Goal: Contribute content: Contribute content

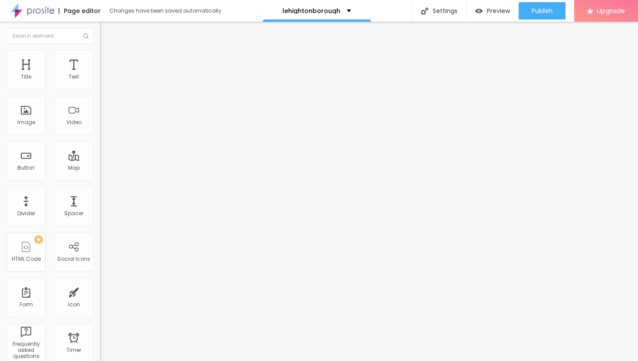
click at [100, 75] on span "Add image" at bounding box center [118, 70] width 36 height 7
click at [100, 59] on li "Advanced" at bounding box center [150, 63] width 100 height 9
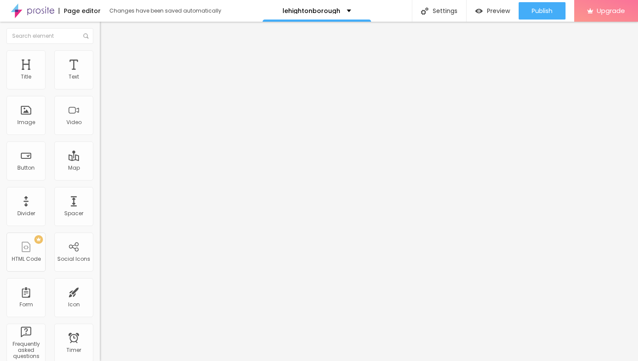
click at [100, 55] on img at bounding box center [104, 54] width 8 height 8
type input "50"
click at [100, 89] on input "range" at bounding box center [128, 85] width 56 height 7
type input "35"
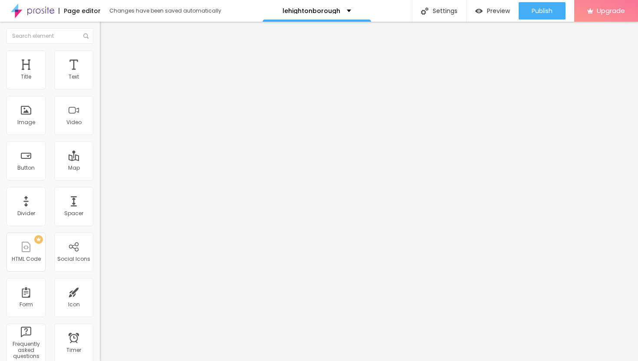
type input "35"
click at [100, 89] on input "range" at bounding box center [128, 85] width 56 height 7
click at [100, 59] on li "Advanced" at bounding box center [150, 63] width 100 height 9
type input "9"
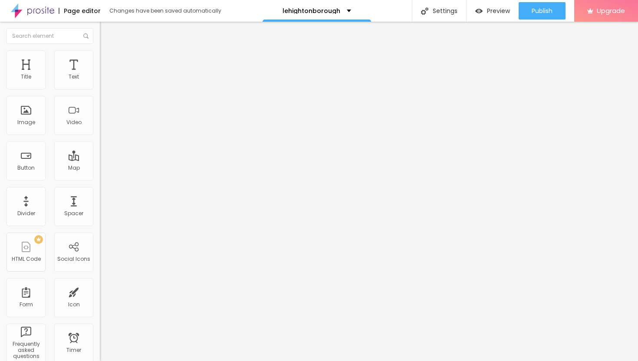
type input "10"
type input "12"
type input "15"
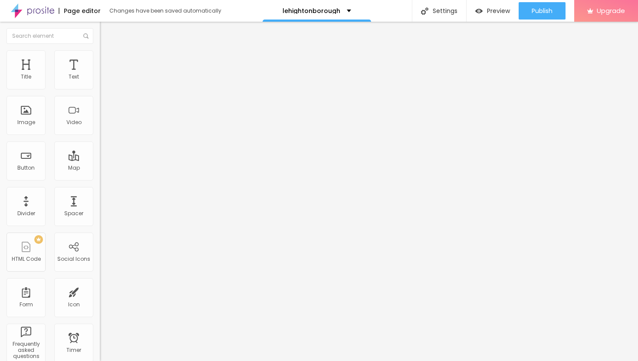
type input "15"
type input "20"
type input "26"
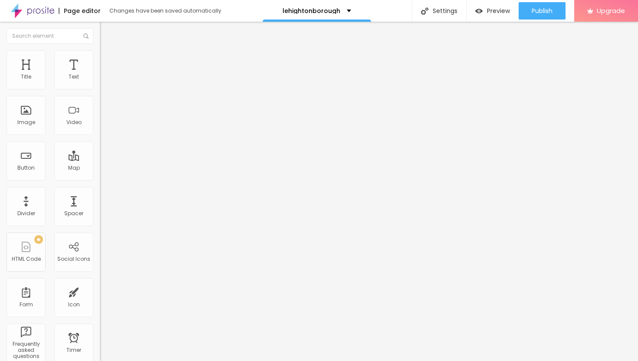
type input "32"
type input "39"
type input "46"
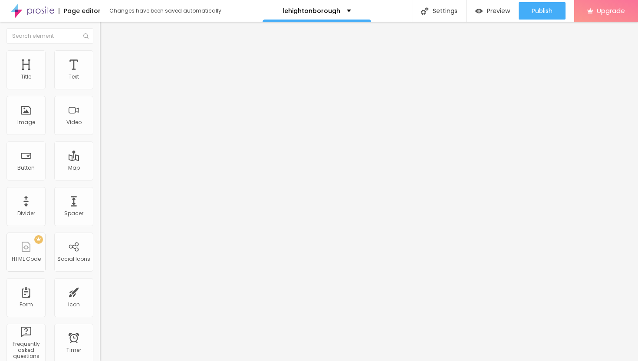
type input "46"
type input "52"
type input "57"
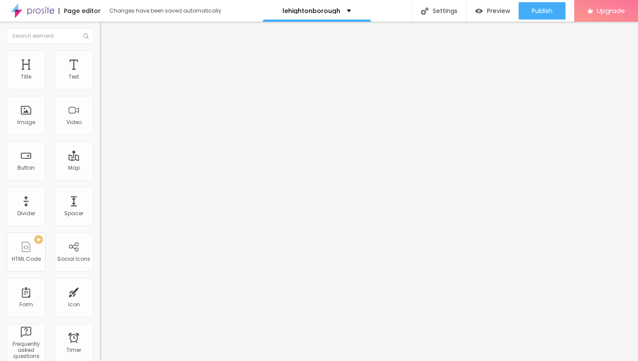
type input "62"
type input "66"
type input "70"
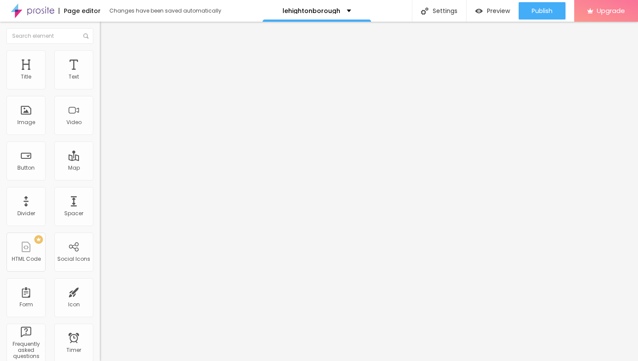
type input "70"
type input "73"
type input "75"
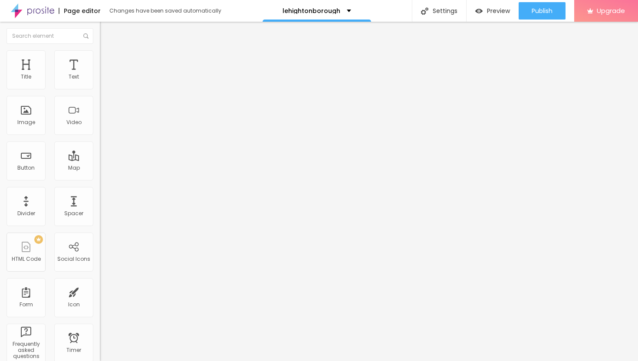
type input "78"
type input "80"
type input "82"
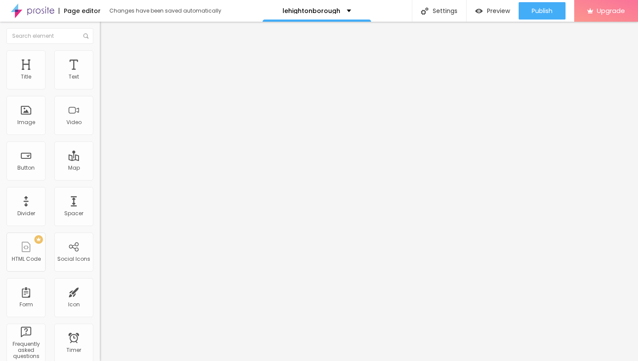
type input "82"
type input "84"
type input "85"
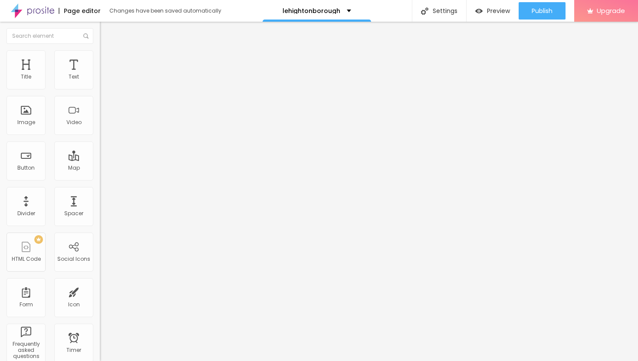
type input "87"
type input "88"
type input "90"
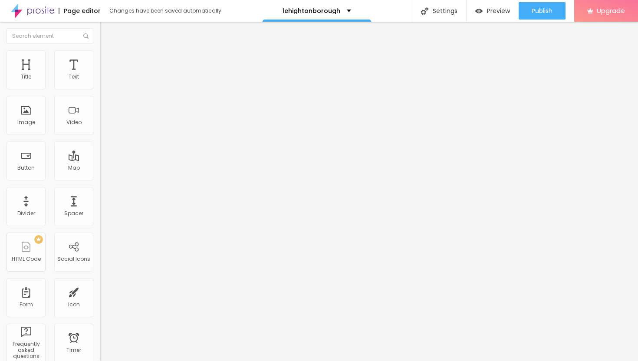
type input "90"
type input "92"
type input "94"
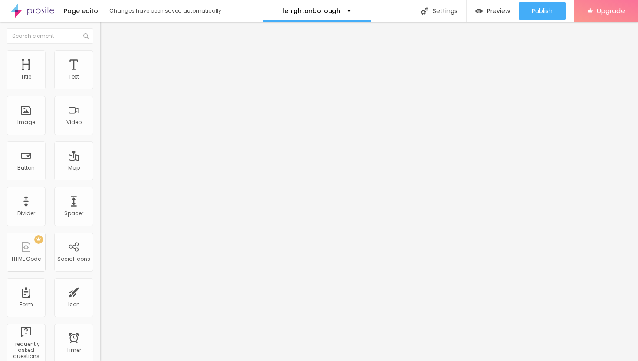
type input "96"
type input "98"
type input "100"
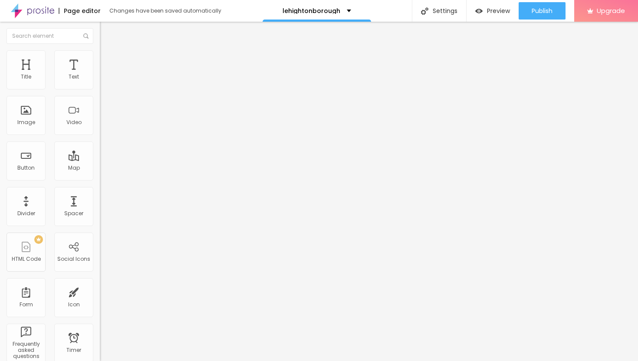
type input "100"
type input "93"
type input "84"
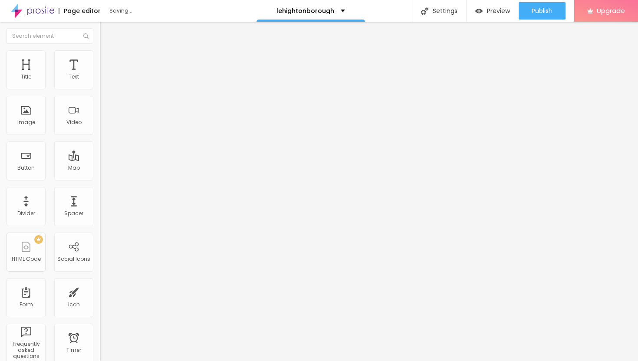
type input "75"
type input "67"
type input "59"
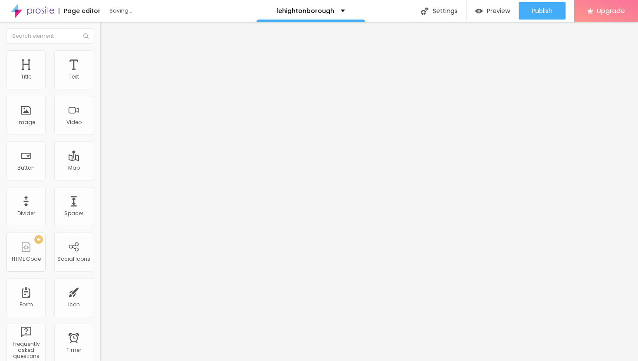
type input "59"
type input "53"
type input "47"
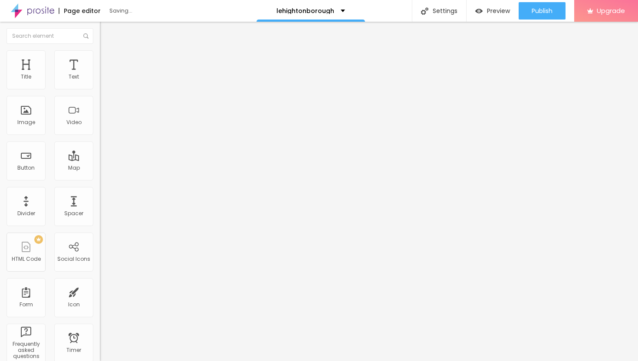
type input "43"
type input "39"
type input "36"
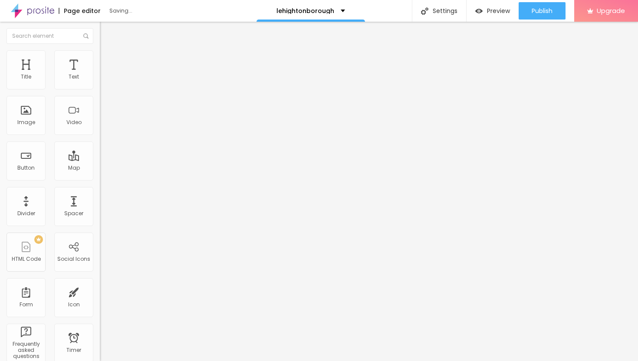
type input "36"
type input "33"
type input "30"
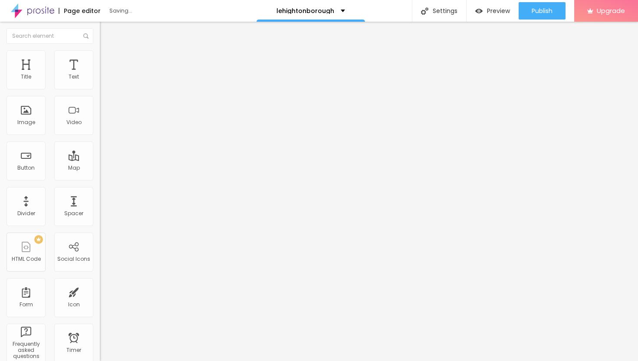
type input "28"
type input "26"
type input "24"
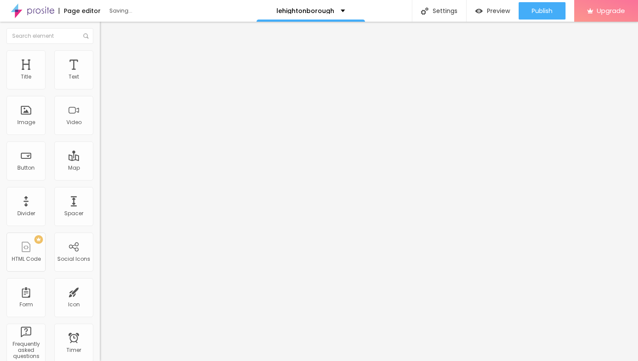
type input "24"
type input "22"
type input "20"
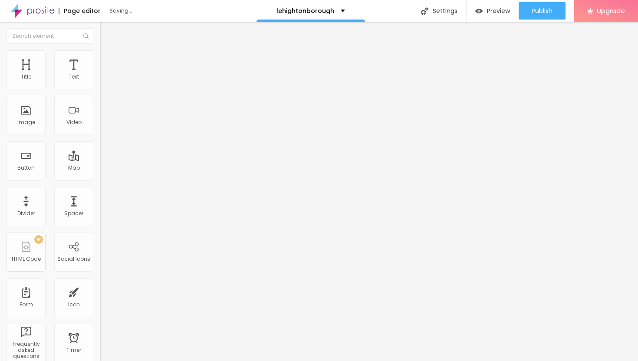
type input "19"
type input "17"
type input "16"
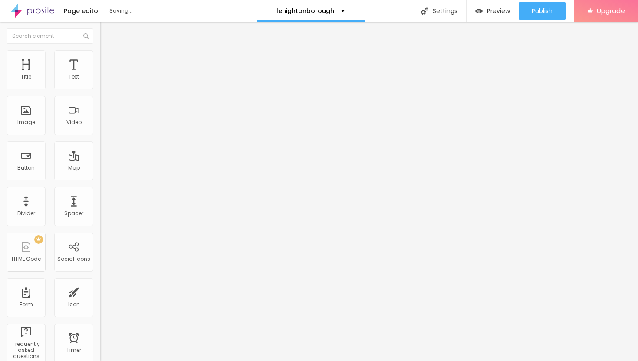
type input "16"
type input "14"
type input "13"
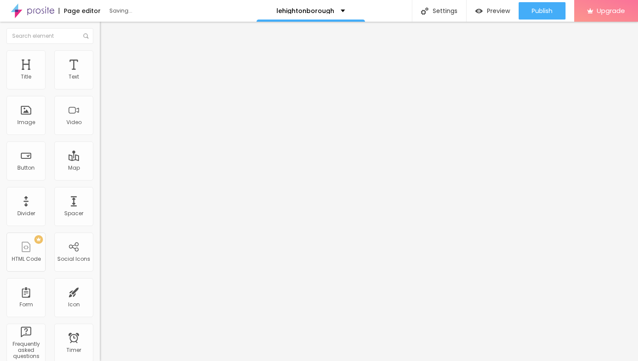
type input "11"
type input "9"
type input "7"
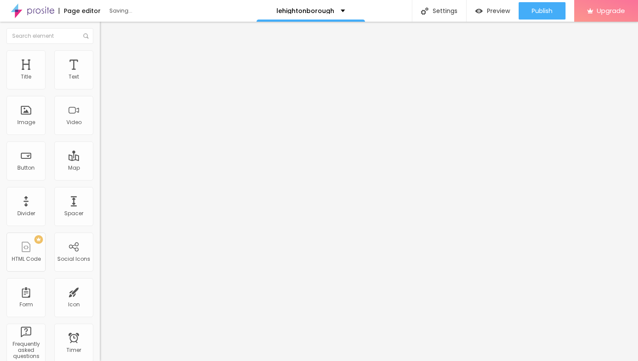
type input "7"
type input "5"
type input "3"
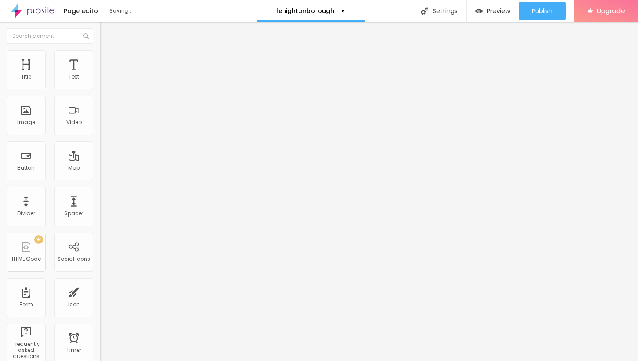
type input "1"
type input "0"
drag, startPoint x: 25, startPoint y: 84, endPoint x: 15, endPoint y: 88, distance: 10.7
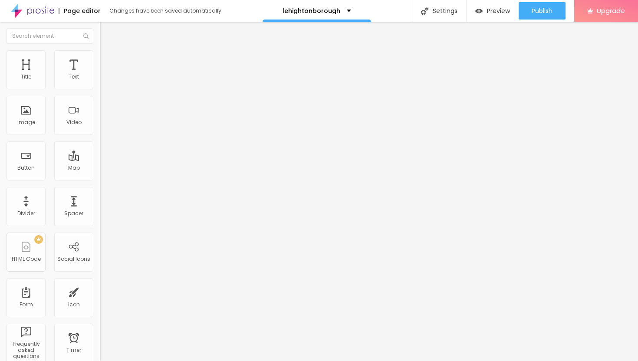
click at [100, 169] on input "range" at bounding box center [128, 172] width 56 height 7
type input "2"
type input "3"
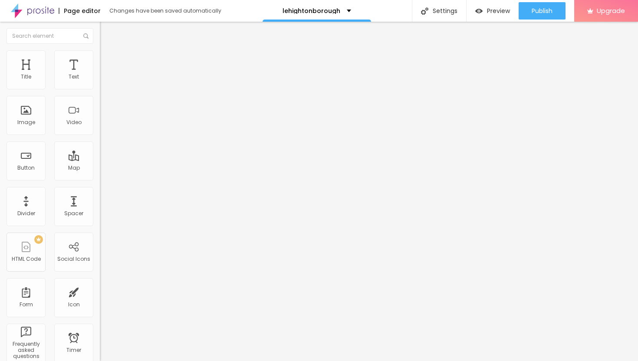
type input "4"
type input "5"
type input "7"
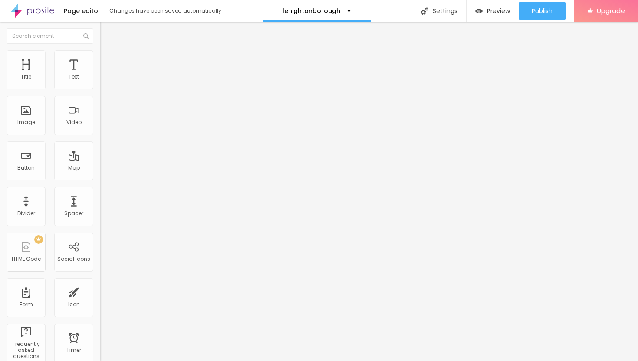
type input "7"
type input "9"
type input "12"
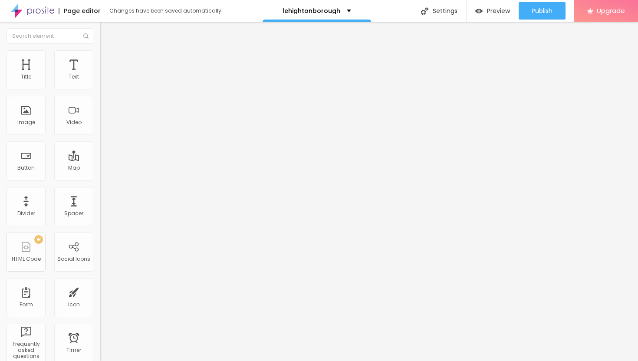
type input "14"
type input "16"
type input "19"
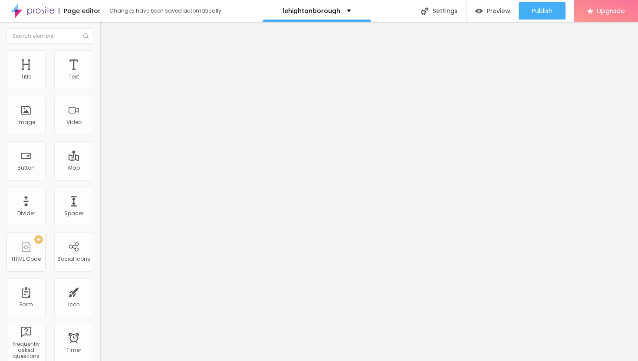
type input "19"
type input "21"
type input "23"
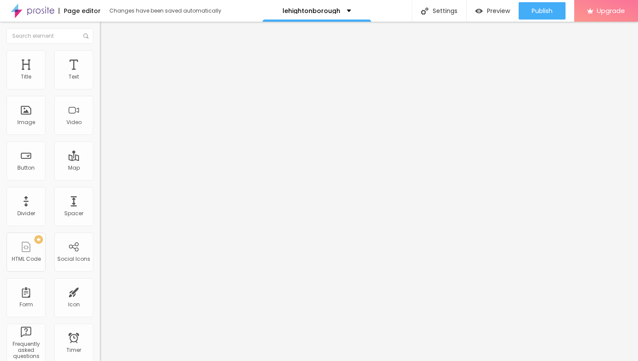
type input "25"
type input "27"
type input "29"
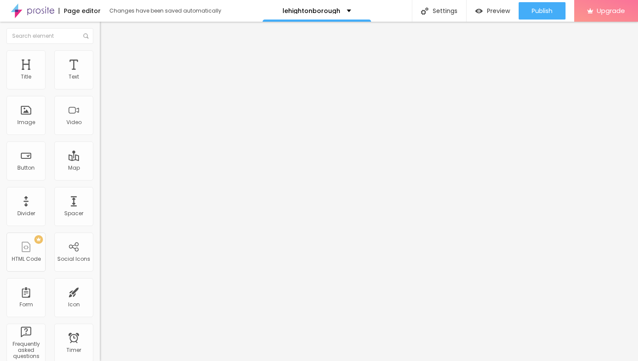
type input "29"
type input "30"
type input "32"
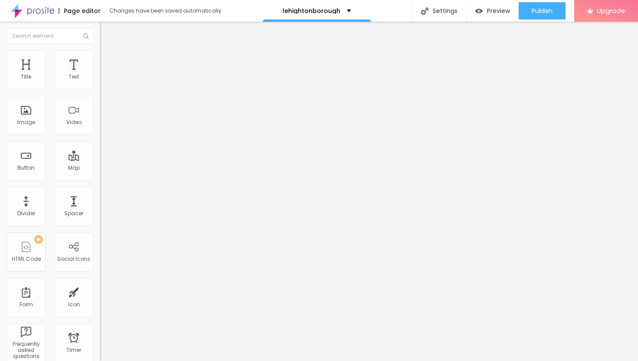
type input "33"
type input "34"
type input "35"
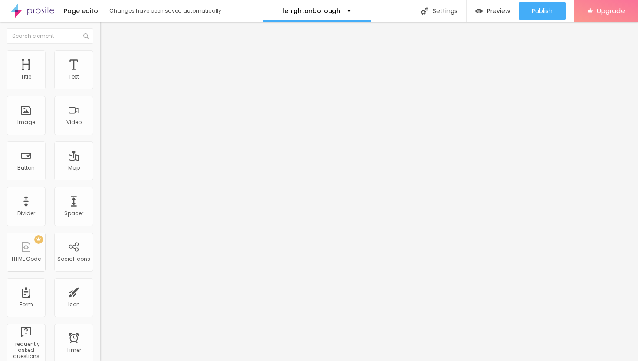
type input "35"
type input "36"
type input "37"
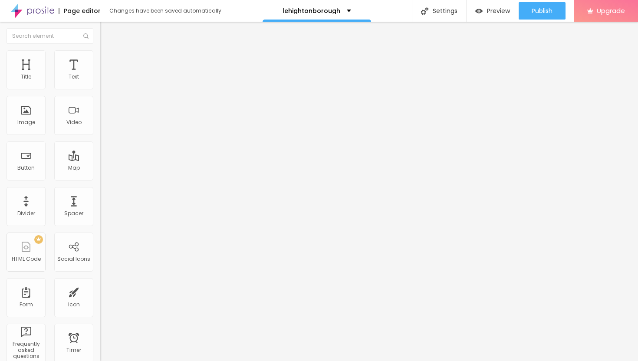
type input "38"
type input "39"
type input "40"
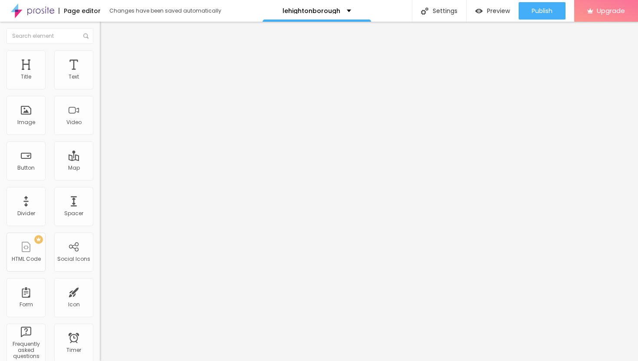
type input "40"
type input "41"
type input "42"
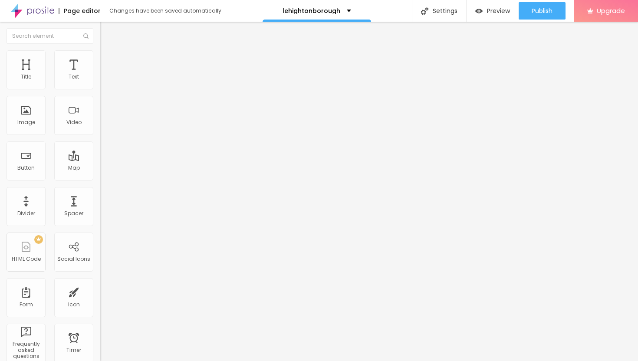
type input "44"
type input "45"
type input "46"
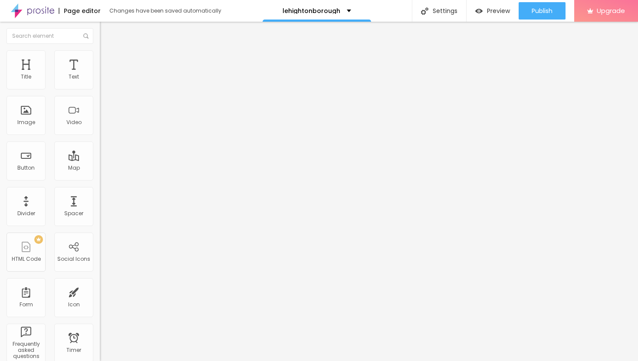
type input "46"
type input "47"
type input "48"
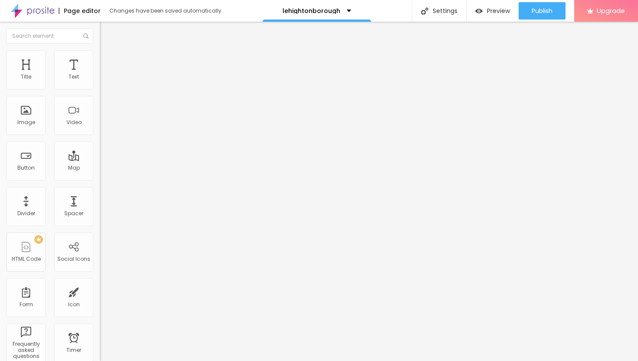
type input "49"
type input "50"
type input "51"
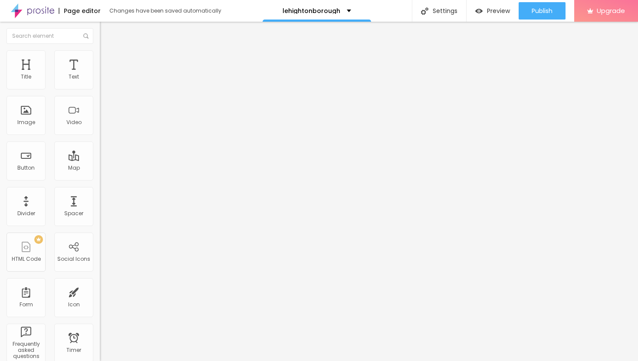
type input "51"
type input "50"
drag, startPoint x: 21, startPoint y: 85, endPoint x: 46, endPoint y: 94, distance: 26.9
type input "50"
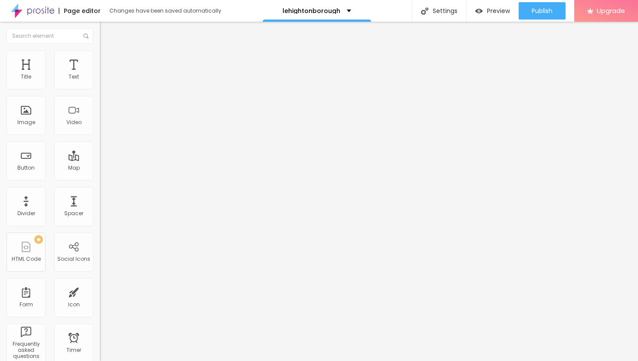
click at [100, 169] on input "range" at bounding box center [128, 172] width 56 height 7
click at [106, 31] on div "Edit Image" at bounding box center [129, 31] width 46 height 7
click at [104, 80] on icon "button" at bounding box center [105, 77] width 3 height 3
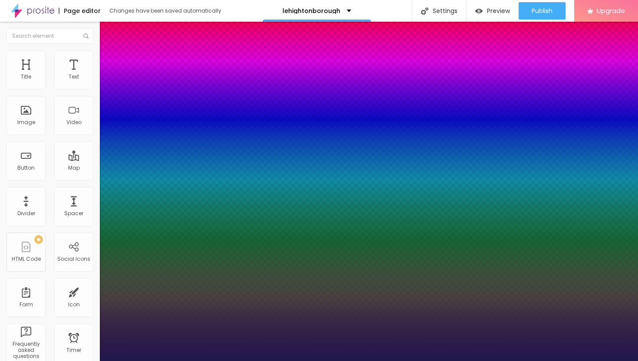
type input "15"
type input "1"
type input "16"
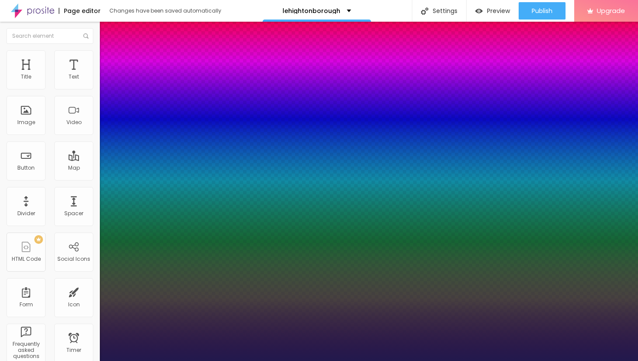
type input "1"
type input "17"
drag, startPoint x: 117, startPoint y: 145, endPoint x: 139, endPoint y: 149, distance: 22.8
drag, startPoint x: 139, startPoint y: 149, endPoint x: 127, endPoint y: 147, distance: 12.7
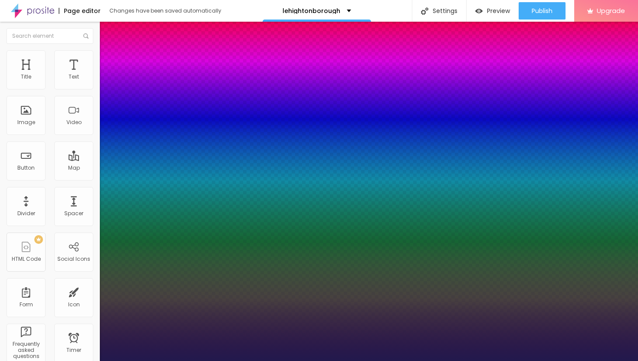
click at [290, 361] on div at bounding box center [319, 361] width 638 height 0
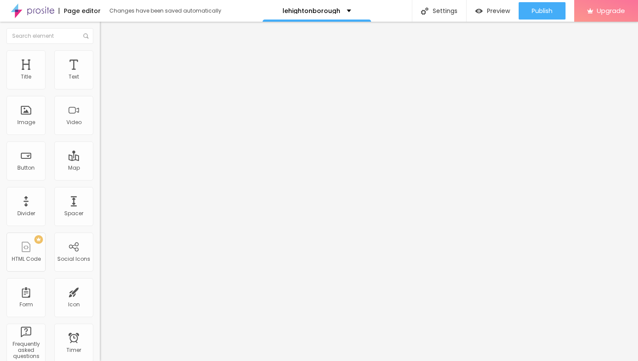
drag, startPoint x: 48, startPoint y: 98, endPoint x: 0, endPoint y: 98, distance: 47.8
click at [100, 98] on div "Text Click me Align Size Default Small Default Big Link URL https:// Open in ne…" at bounding box center [150, 131] width 100 height 126
paste input "→ VIEW DOCUMENT HERE"
drag, startPoint x: 45, startPoint y: 182, endPoint x: 0, endPoint y: 179, distance: 45.3
click at [100, 179] on div "Text → VIEW DOCUMENT HERE Align Size Default Small Default Big Link URL https:/…" at bounding box center [150, 131] width 100 height 126
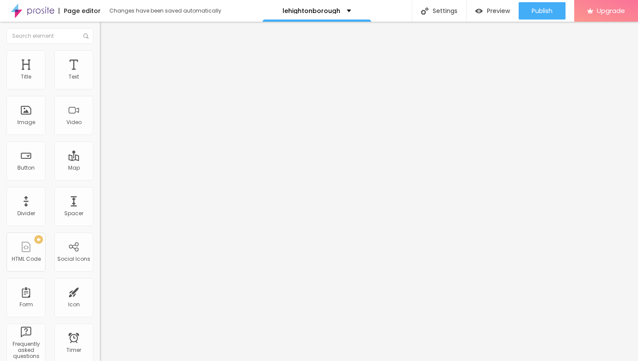
click at [100, 179] on input "text" at bounding box center [152, 174] width 104 height 9
paste input "[URL][DOMAIN_NAME]"
click at [100, 190] on div at bounding box center [150, 190] width 100 height 0
click at [100, 58] on li "Style" at bounding box center [150, 54] width 100 height 9
drag, startPoint x: 33, startPoint y: 92, endPoint x: 37, endPoint y: 94, distance: 4.9
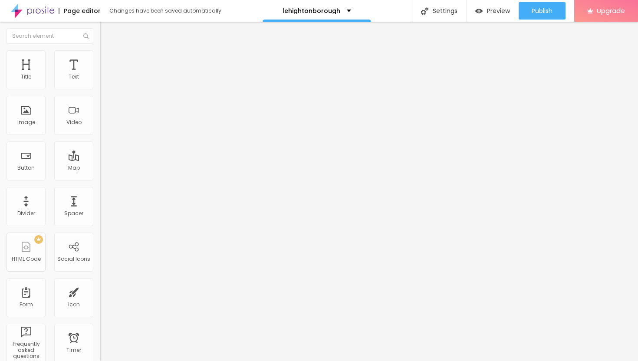
click at [100, 89] on input "range" at bounding box center [128, 85] width 56 height 7
click at [108, 61] on span "Advanced" at bounding box center [122, 64] width 28 height 7
drag, startPoint x: 49, startPoint y: 84, endPoint x: 58, endPoint y: 87, distance: 9.2
click at [100, 169] on input "range" at bounding box center [128, 172] width 56 height 7
click at [542, 9] on span "Publish" at bounding box center [542, 10] width 21 height 7
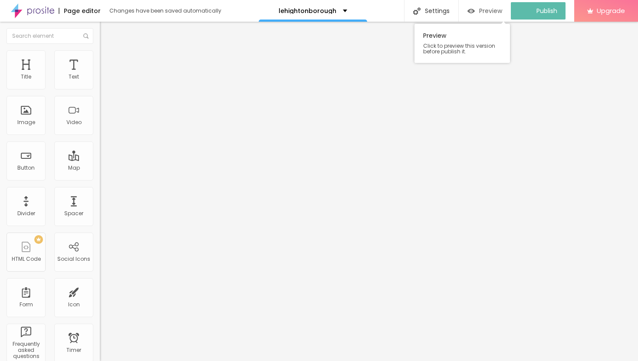
click at [489, 11] on span "Preview" at bounding box center [490, 10] width 23 height 7
